Goal: Task Accomplishment & Management: Manage account settings

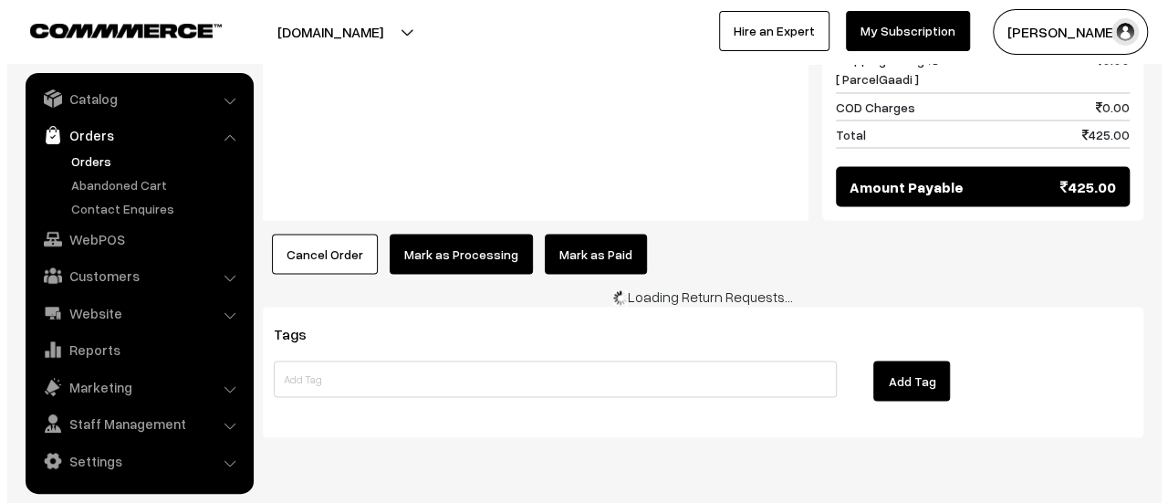
scroll to position [1605, 0]
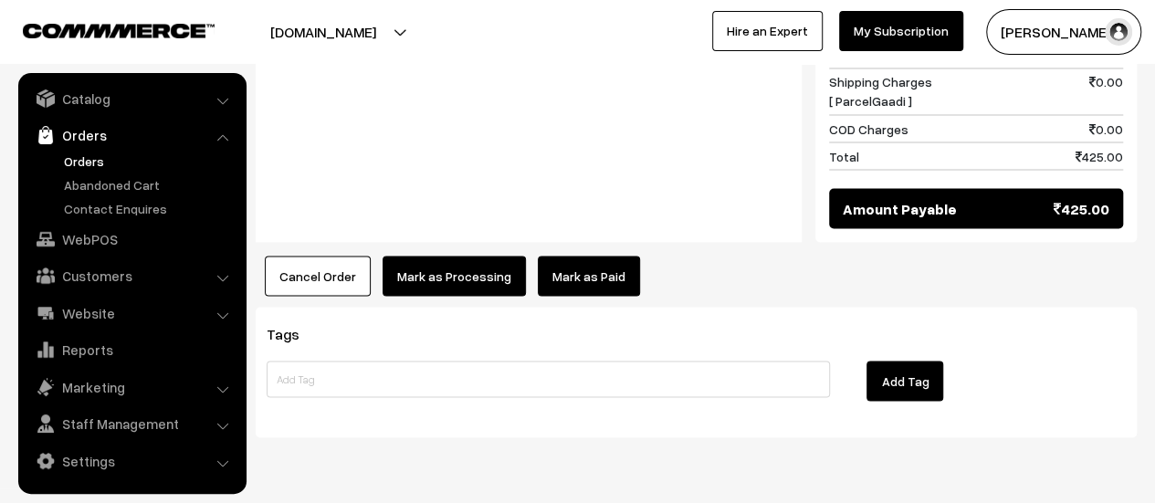
click at [431, 256] on button "Mark as Processing" at bounding box center [453, 276] width 143 height 40
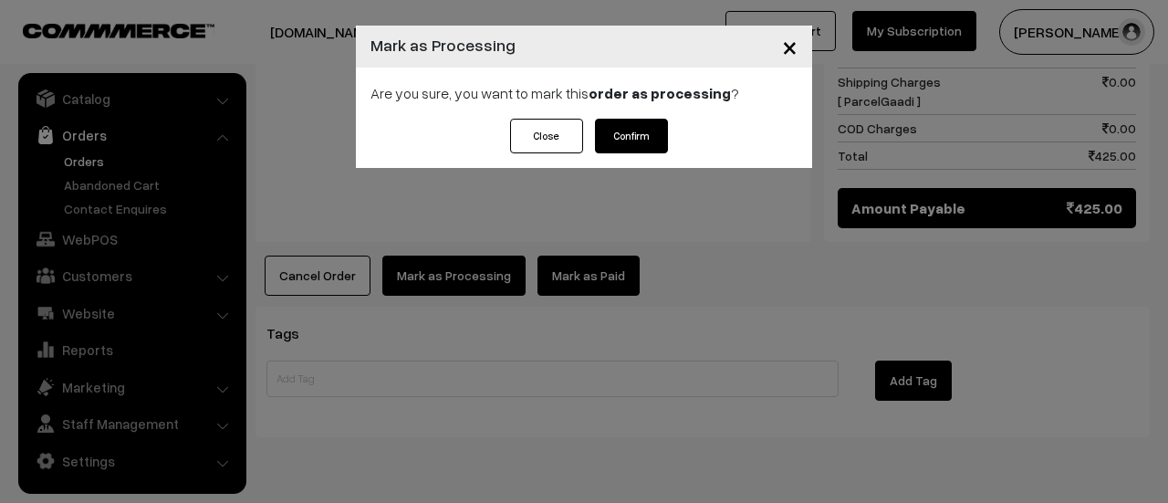
click at [636, 138] on button "Confirm" at bounding box center [631, 136] width 73 height 35
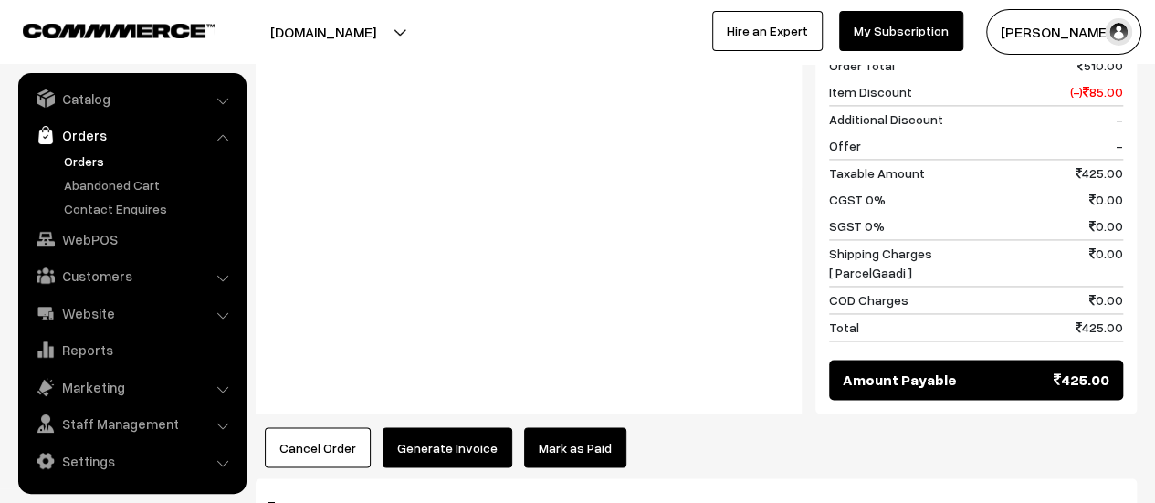
scroll to position [1345, 0]
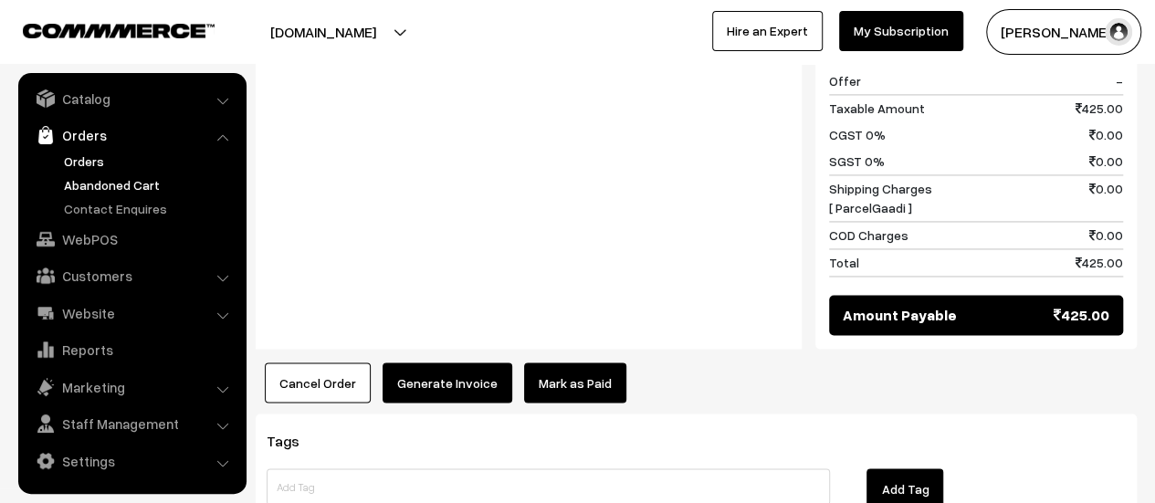
click at [106, 183] on link "Abandoned Cart" at bounding box center [149, 184] width 181 height 19
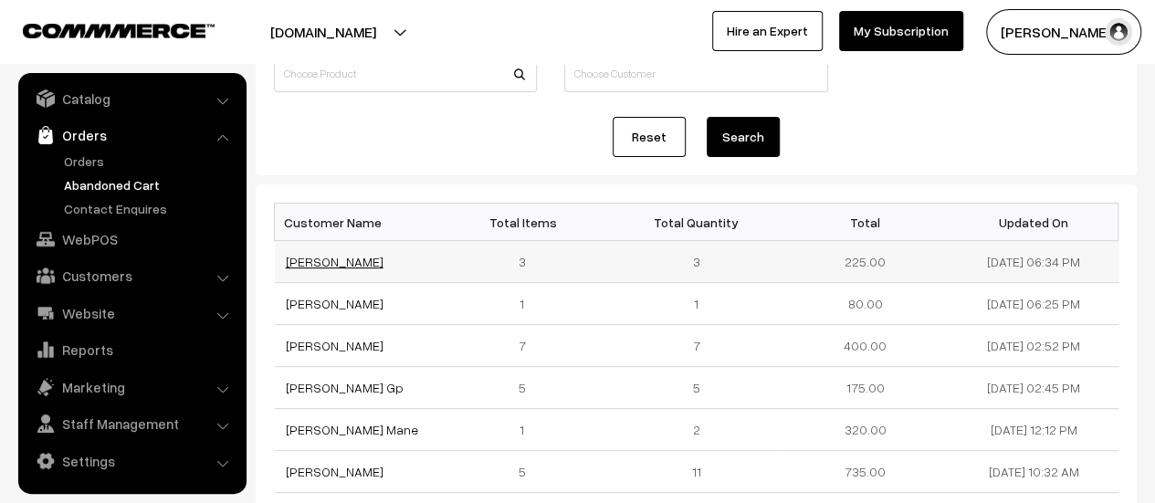
scroll to position [157, 0]
